Goal: Communication & Community: Answer question/provide support

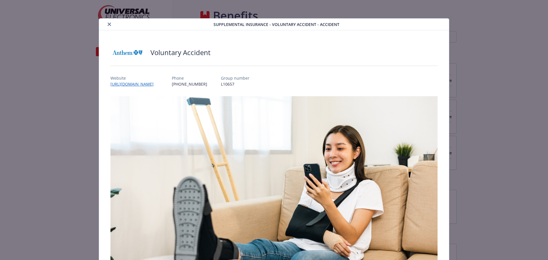
click at [108, 27] on button "close" at bounding box center [109, 24] width 7 height 7
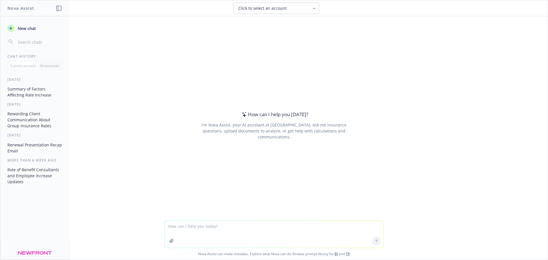
click at [195, 223] on textarea at bounding box center [274, 234] width 219 height 27
paste textarea "Regarding the below HDHP limit, apologies for the confusion but the new minimum…"
type textarea "reword: Regarding the below HDHP limit, apologies for the confusion but the new…"
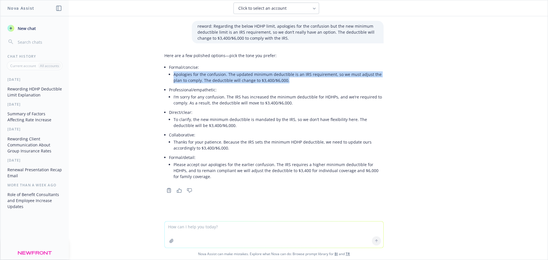
drag, startPoint x: 172, startPoint y: 75, endPoint x: 285, endPoint y: 84, distance: 112.9
click at [285, 84] on li "Apologies for the confusion. The updated minimum deductible is an IRS requireme…" at bounding box center [279, 77] width 210 height 14
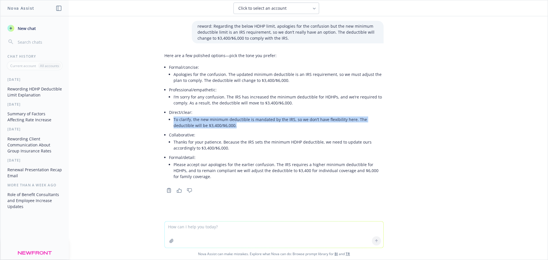
drag, startPoint x: 172, startPoint y: 120, endPoint x: 222, endPoint y: 127, distance: 51.1
click at [222, 127] on li "To clarify, the new minimum deductible is mandated by the IRS, so we don’t have…" at bounding box center [279, 122] width 210 height 14
copy li "To clarify, the new minimum deductible is mandated by the IRS, so we don’t have…"
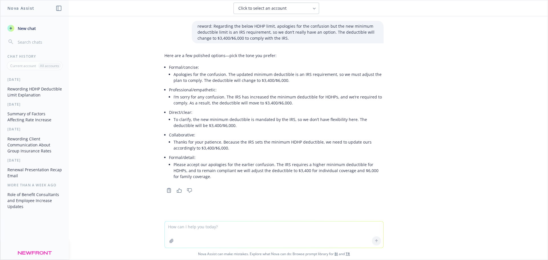
click at [154, 131] on div "reword: Regarding the below HDHP limit, apologies for the confusion but the new…" at bounding box center [274, 118] width 548 height 205
click at [486, 113] on div "reword: Regarding the below HDHP limit, apologies for the confusion but the new…" at bounding box center [274, 118] width 548 height 205
